Goal: Entertainment & Leisure: Consume media (video, audio)

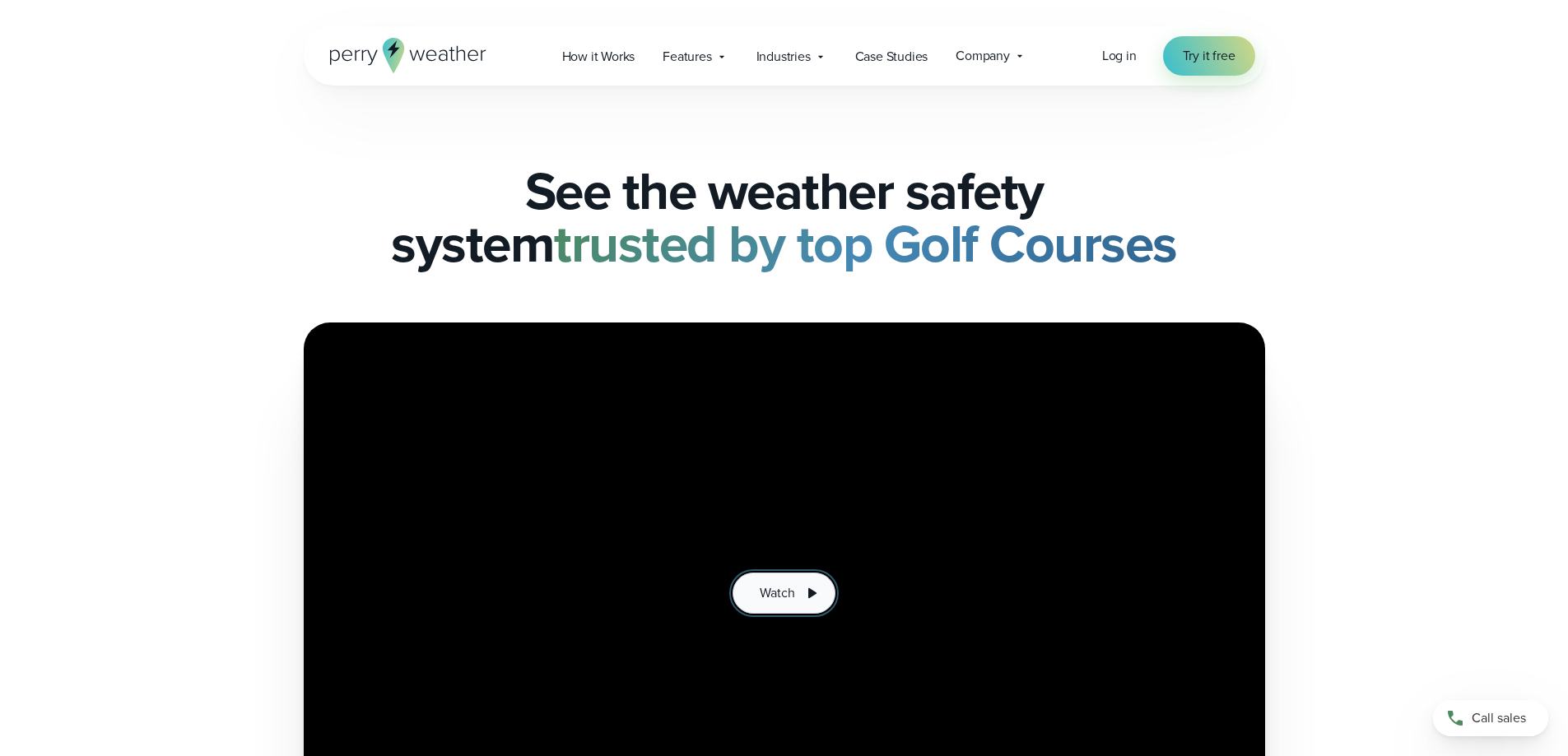
click at [802, 589] on icon at bounding box center [812, 594] width 20 height 20
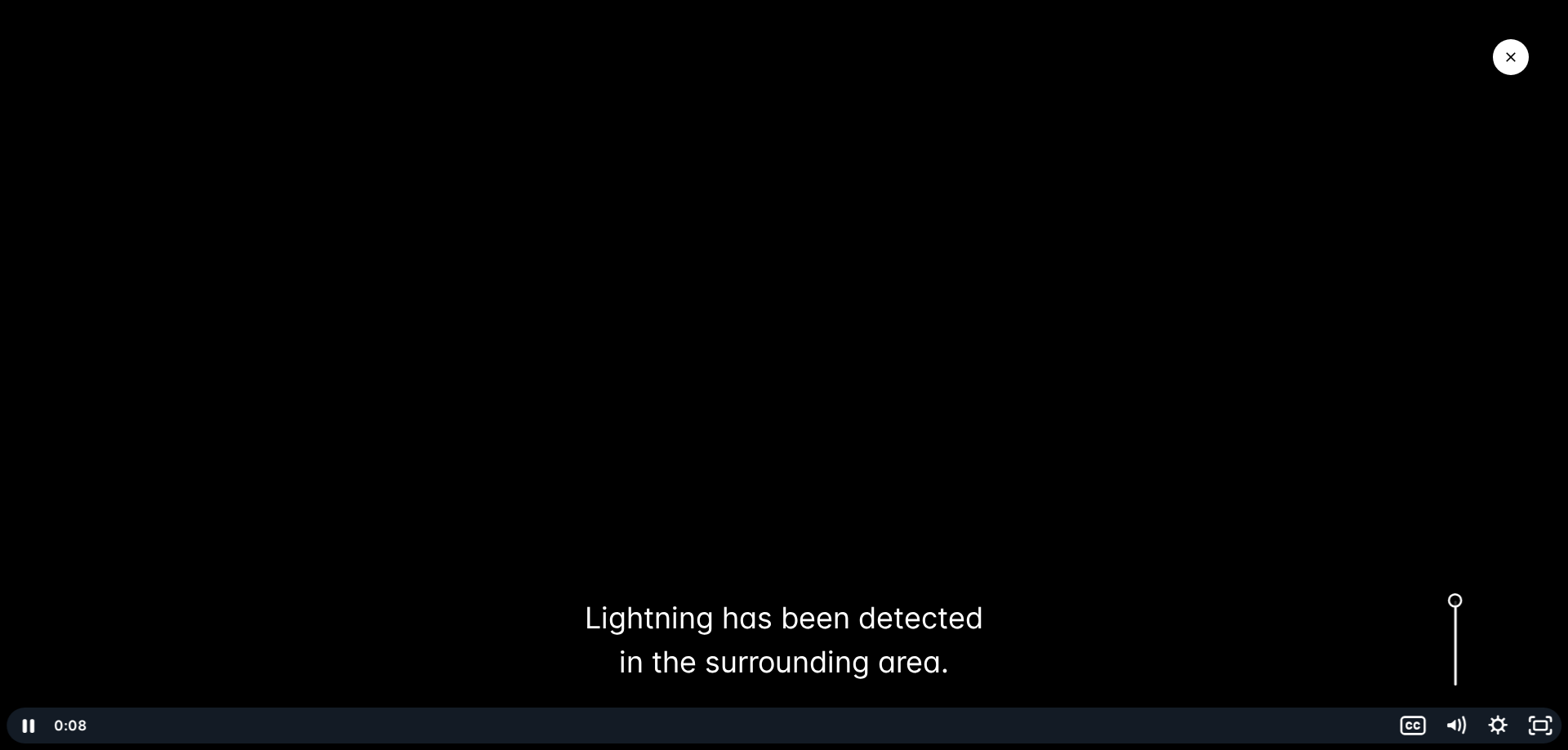
drag, startPoint x: 1457, startPoint y: 686, endPoint x: 1452, endPoint y: 601, distance: 85.1
click at [1452, 601] on div "Volume" at bounding box center [1455, 601] width 15 height 15
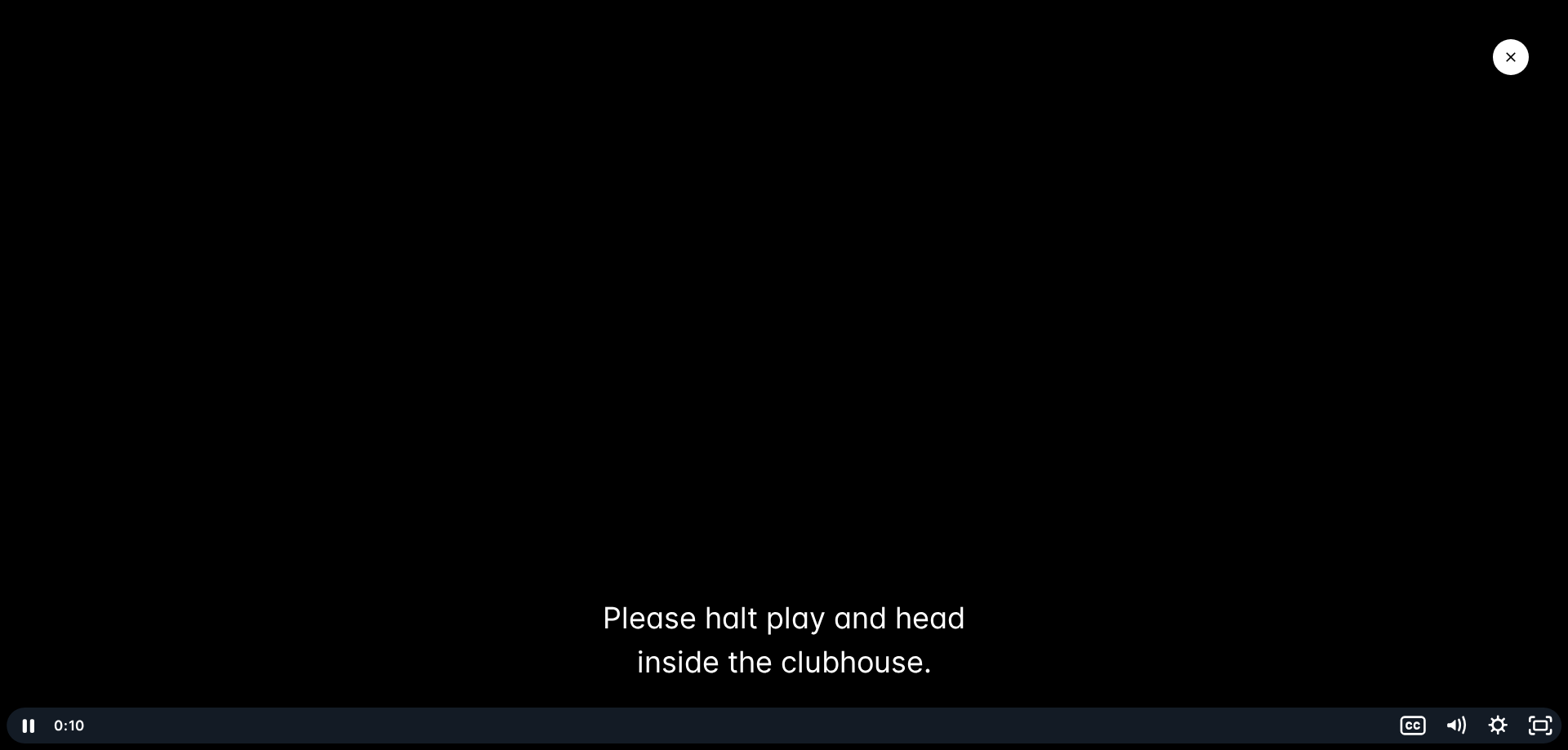
click at [106, 722] on div "Playbar" at bounding box center [740, 726] width 1282 height 36
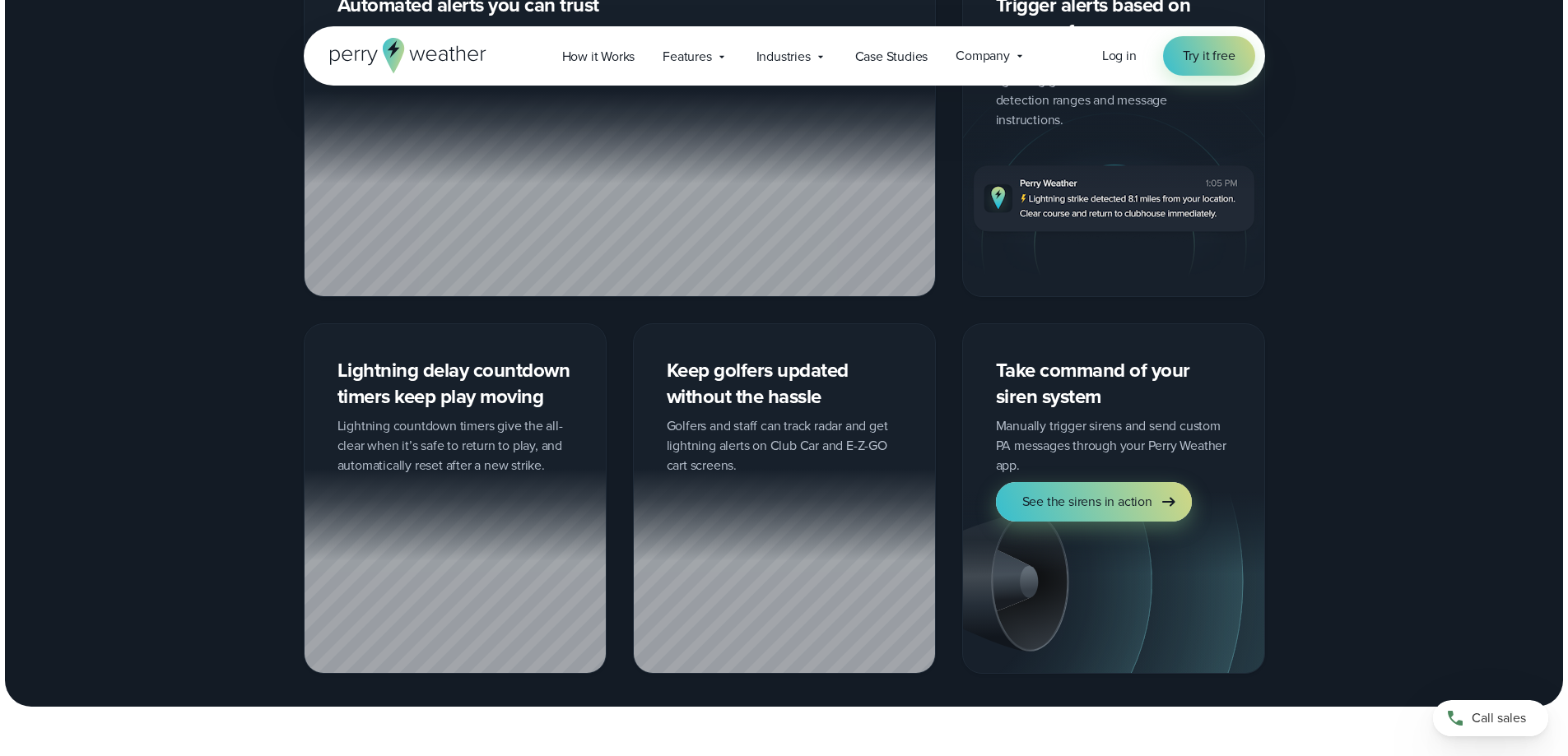
scroll to position [1811, 0]
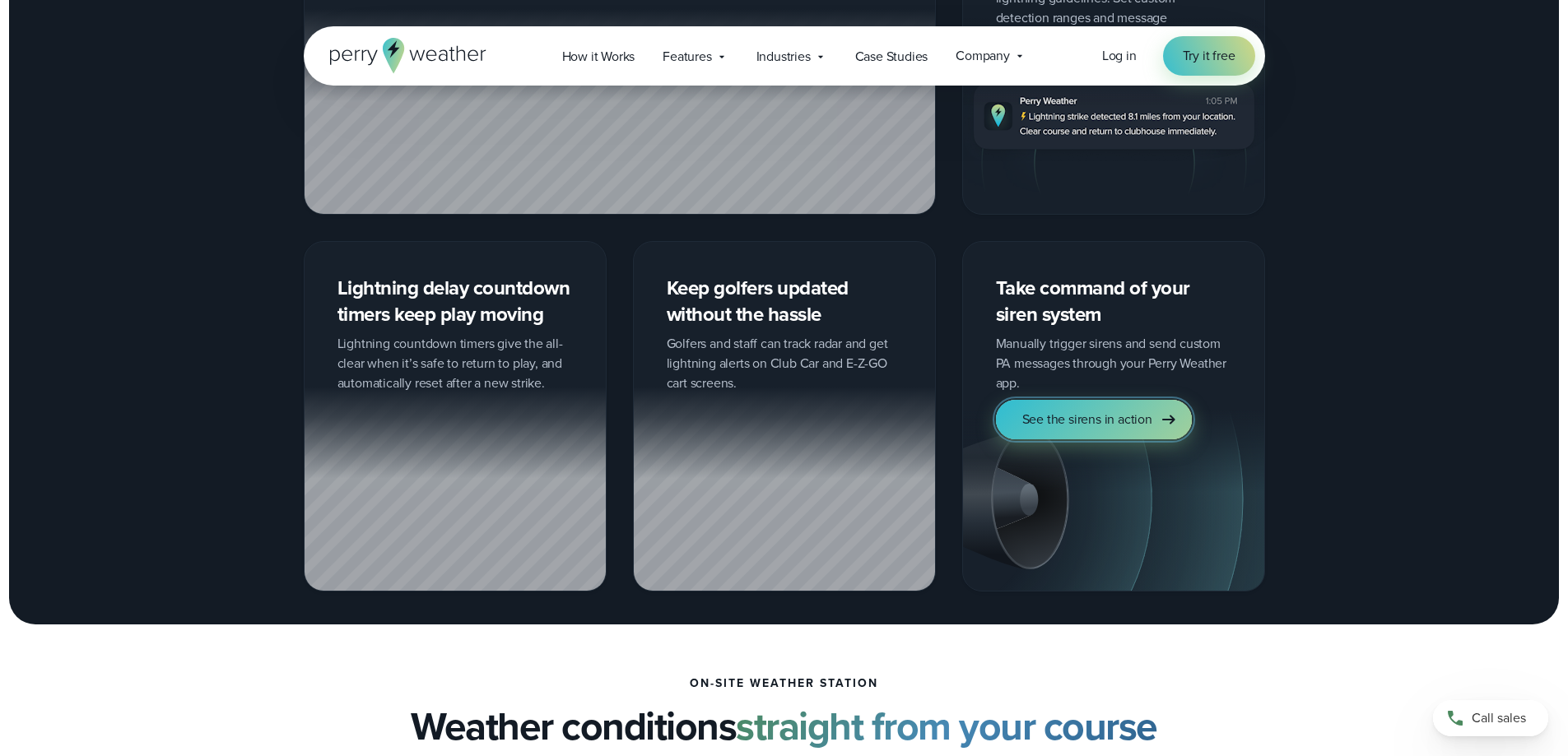
click at [1151, 410] on span "See the sirens in action" at bounding box center [1087, 420] width 130 height 20
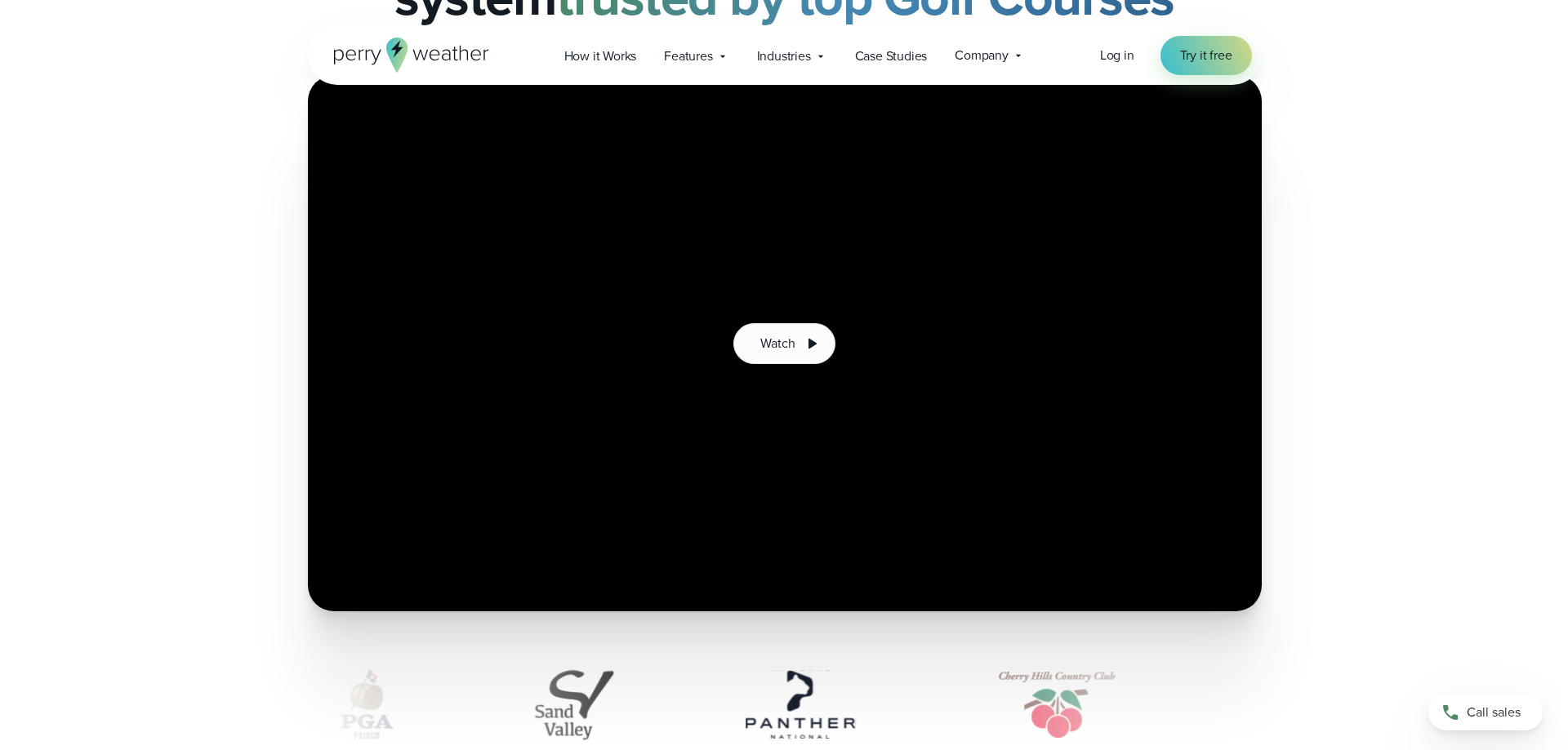
scroll to position [327, 0]
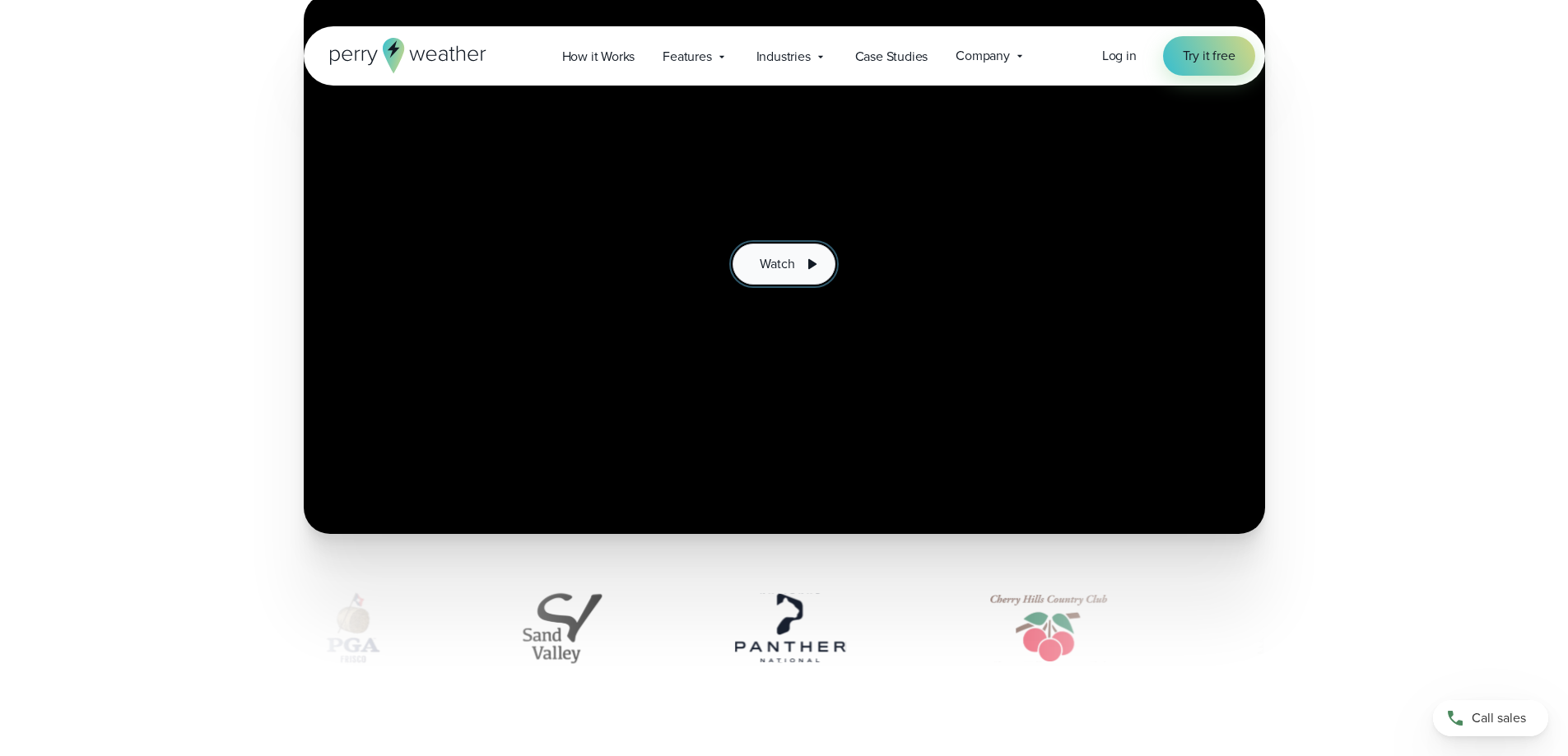
click at [773, 265] on span "Watch" at bounding box center [777, 264] width 35 height 20
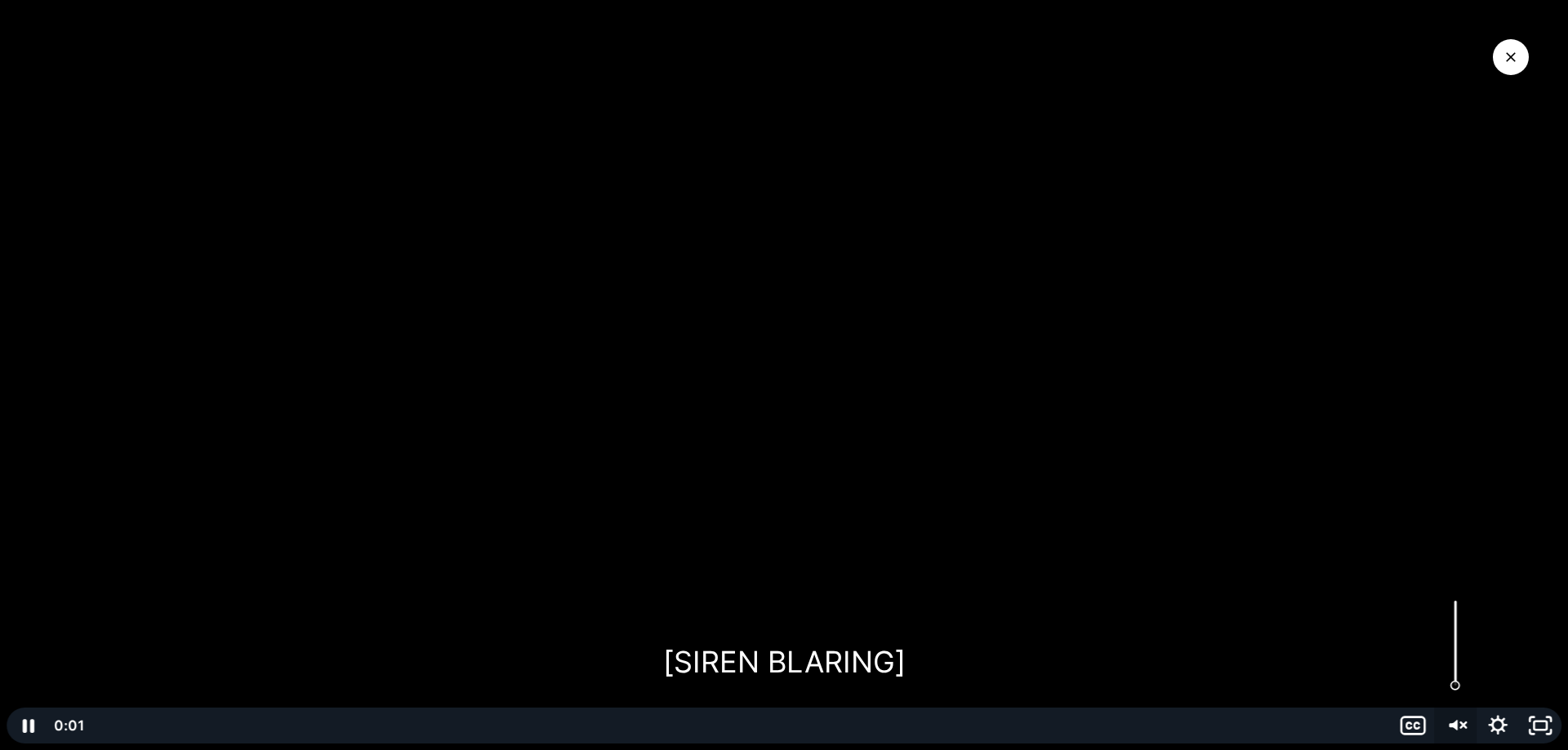
click at [1458, 724] on icon "Unmute" at bounding box center [1455, 726] width 42 height 36
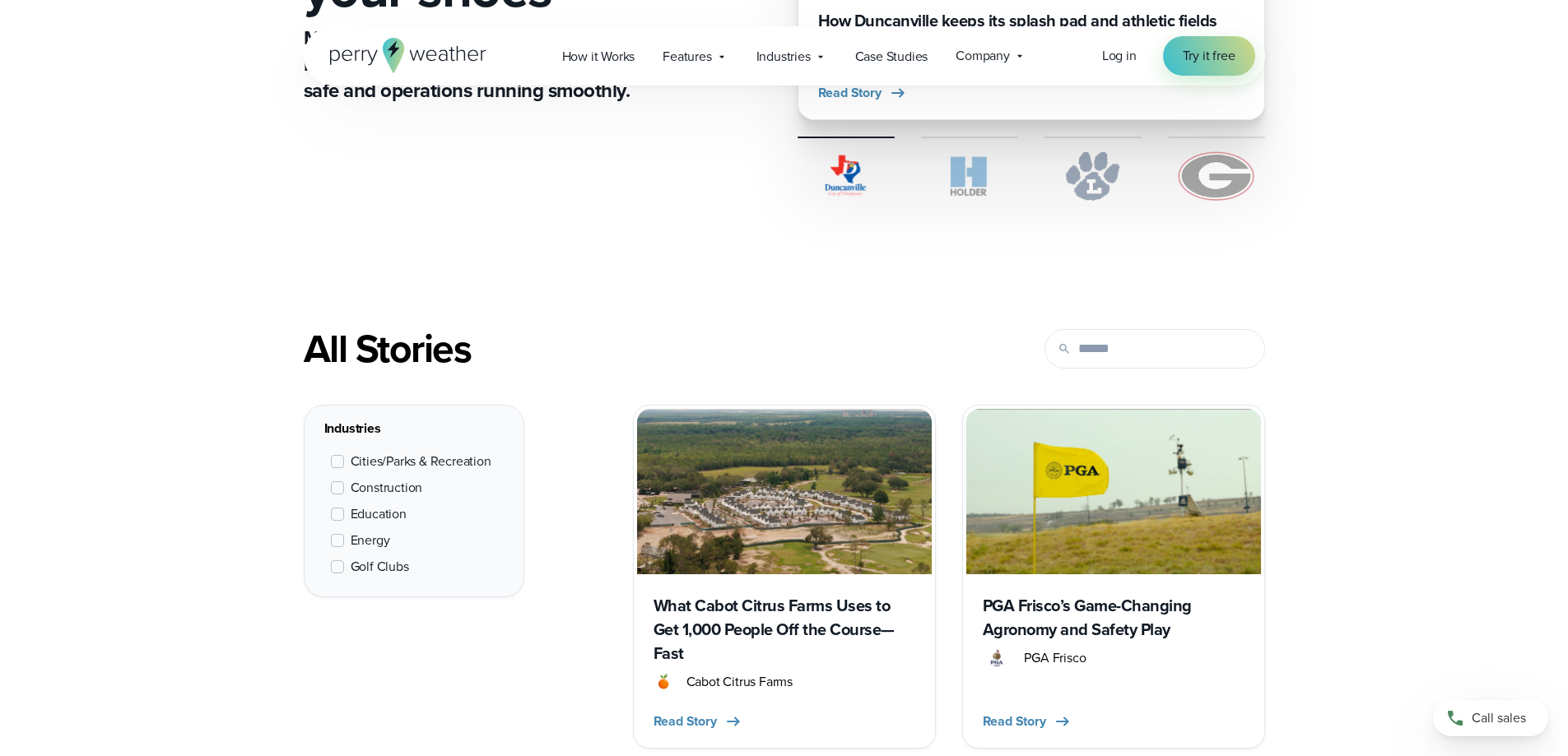
scroll to position [494, 0]
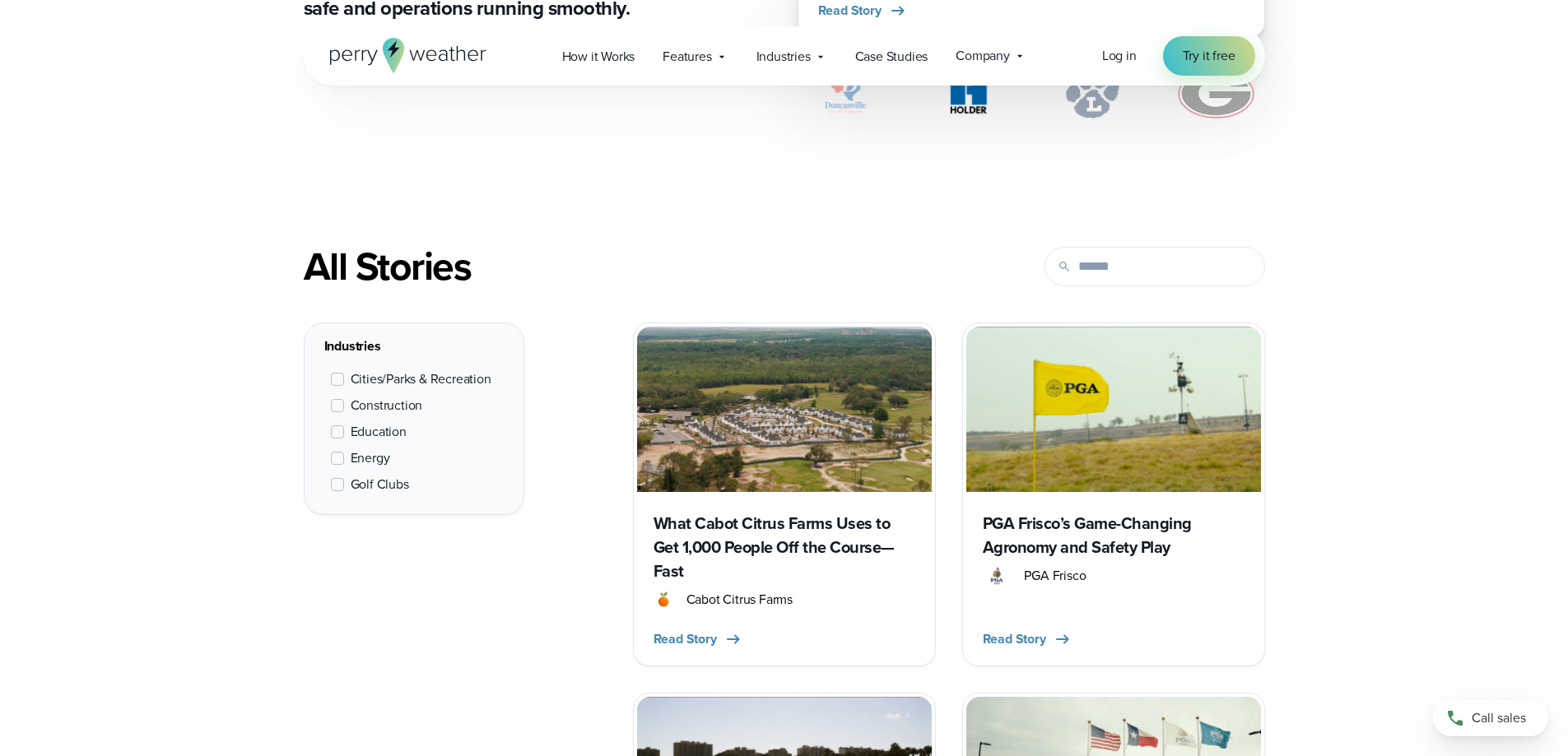
click at [827, 422] on img at bounding box center [784, 409] width 294 height 166
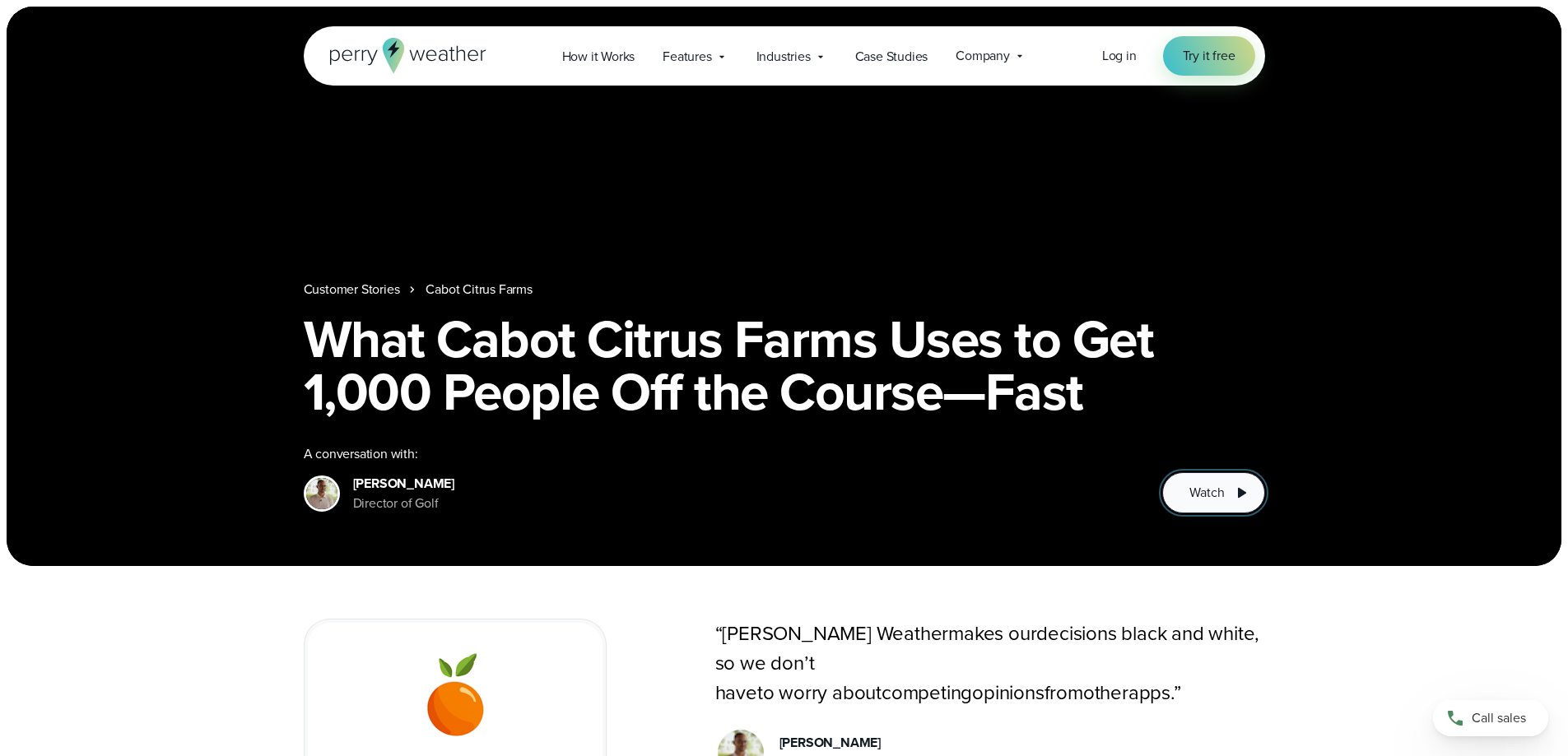
click at [1215, 494] on span "Watch" at bounding box center [1207, 493] width 35 height 20
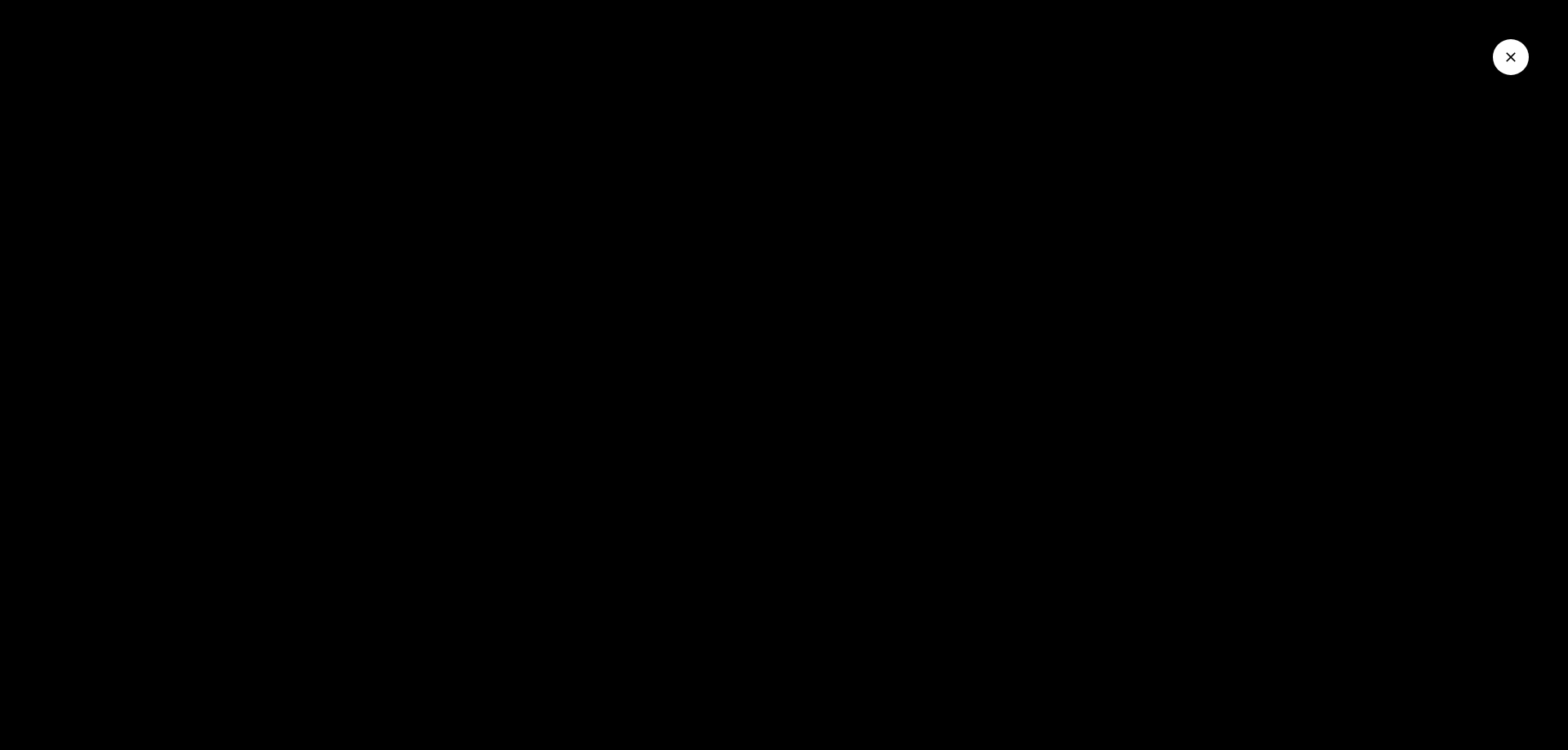
click at [1171, 444] on div at bounding box center [784, 375] width 1568 height 750
